Goal: Navigation & Orientation: Find specific page/section

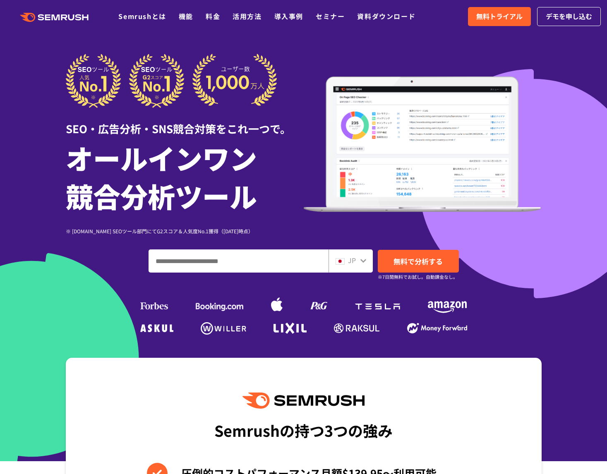
drag, startPoint x: 337, startPoint y: 14, endPoint x: 352, endPoint y: 14, distance: 15.7
click at [337, 14] on link "セミナー" at bounding box center [330, 16] width 29 height 10
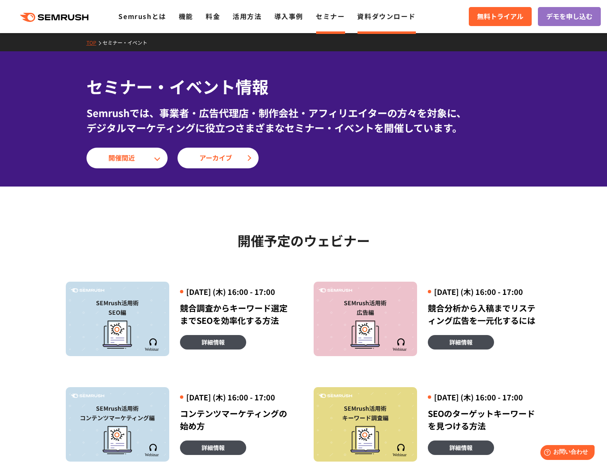
click at [380, 19] on link "資料ダウンロード" at bounding box center [386, 16] width 58 height 10
click at [135, 13] on link "Semrushとは" at bounding box center [142, 16] width 48 height 10
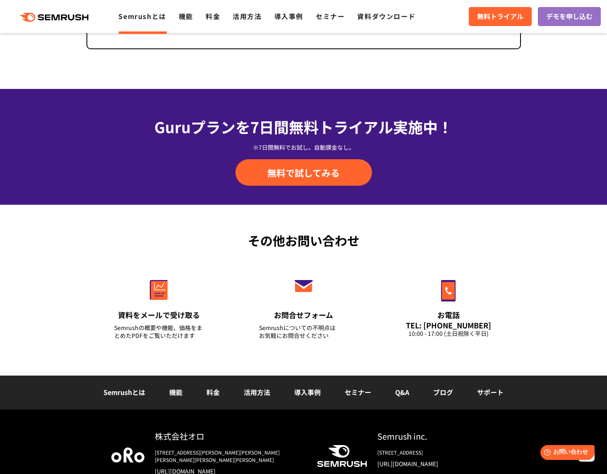
scroll to position [1890, 0]
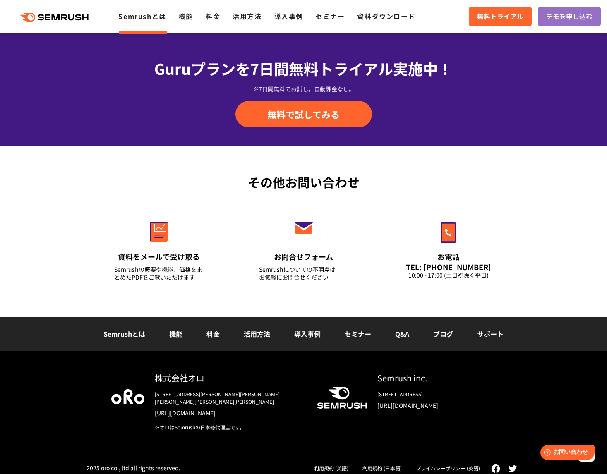
click at [465, 407] on link "[URL][DOMAIN_NAME]" at bounding box center [436, 405] width 119 height 8
click at [80, 16] on icon ".cls {fill: #FF642D;}" at bounding box center [54, 17] width 93 height 9
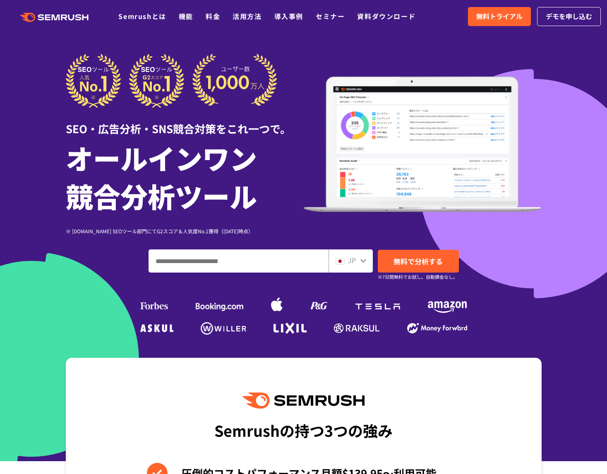
click at [276, 34] on div at bounding box center [303, 230] width 607 height 461
